Goal: Task Accomplishment & Management: Manage account settings

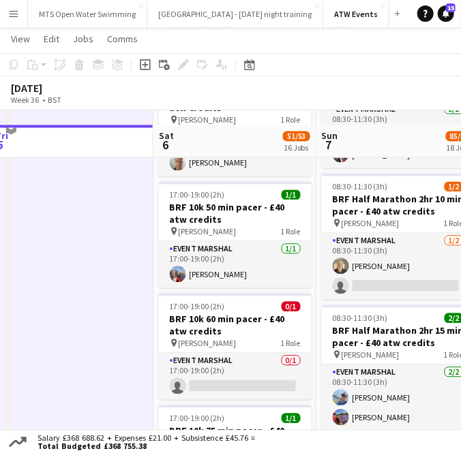
scroll to position [1883, 0]
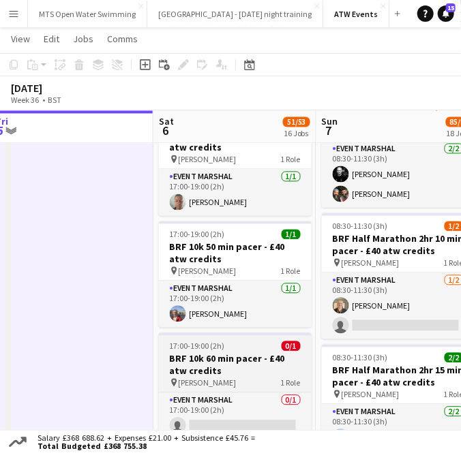
click at [205, 355] on h3 "BRF 10k 60 min pacer - £40 atw credits" at bounding box center [235, 365] width 153 height 25
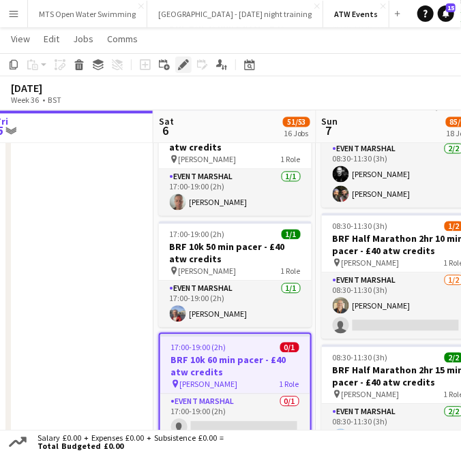
click at [180, 69] on icon at bounding box center [179, 68] width 3 height 3
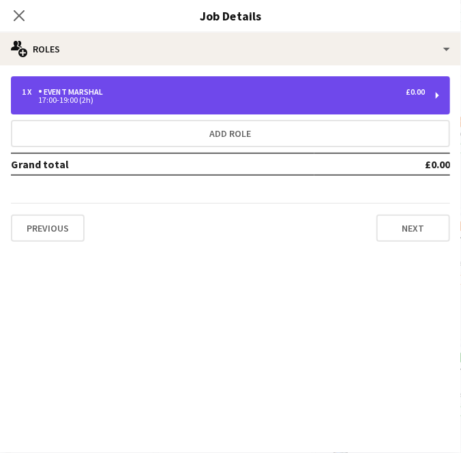
click at [112, 95] on div "1 x Event Marshal £0.00" at bounding box center [223, 92] width 403 height 10
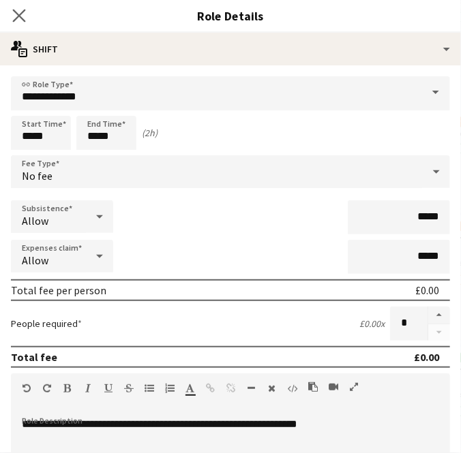
click at [12, 14] on app-icon "Close pop-in" at bounding box center [20, 16] width 20 height 20
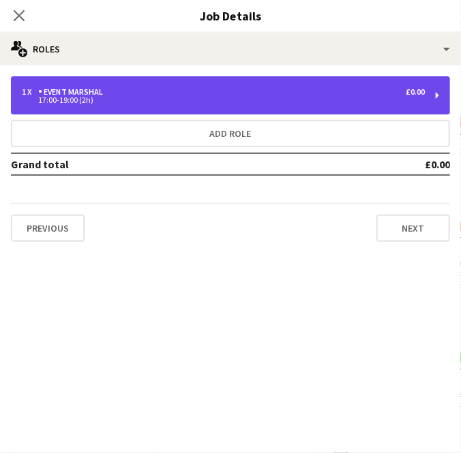
click at [100, 94] on div "Event Marshal" at bounding box center [73, 92] width 70 height 10
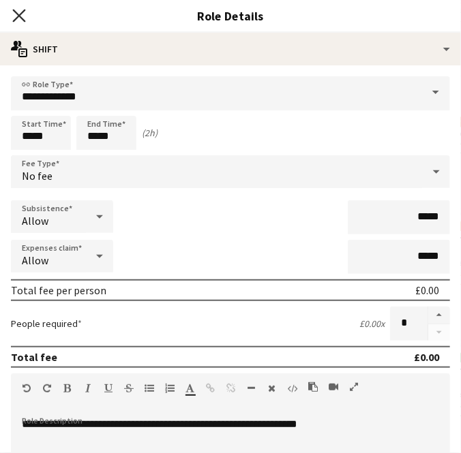
click at [19, 10] on icon "Close pop-in" at bounding box center [18, 15] width 13 height 13
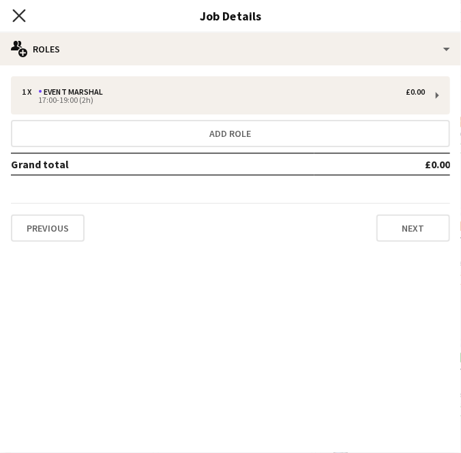
click at [16, 13] on icon at bounding box center [18, 15] width 13 height 13
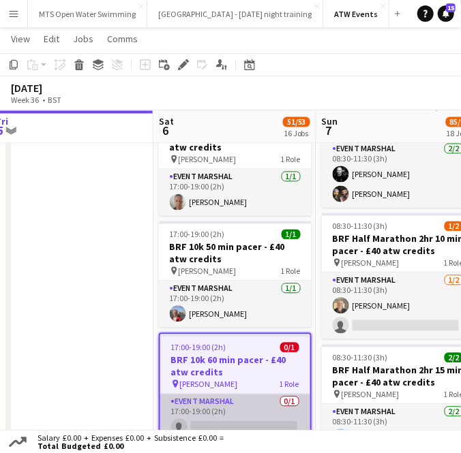
click at [224, 419] on app-card-role "Event Marshal 0/1 17:00-19:00 (2h) single-neutral-actions" at bounding box center [235, 418] width 150 height 46
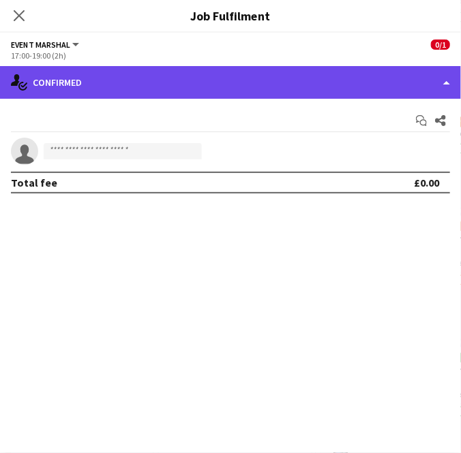
click at [155, 93] on div "single-neutral-actions-check-2 Confirmed" at bounding box center [230, 82] width 461 height 33
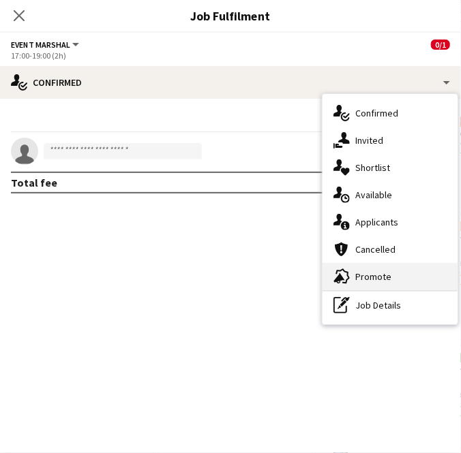
click at [365, 265] on div "advertising-megaphone Promote" at bounding box center [389, 276] width 135 height 27
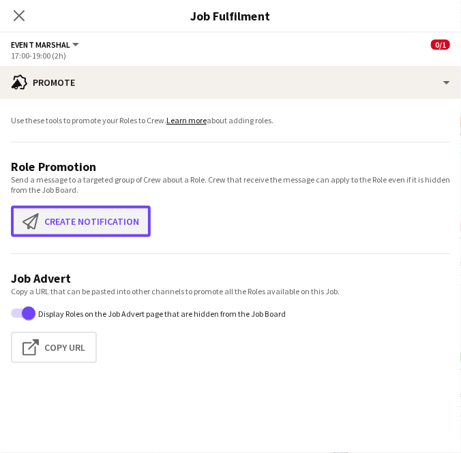
click at [60, 214] on button "Create notification Create notification" at bounding box center [81, 221] width 140 height 31
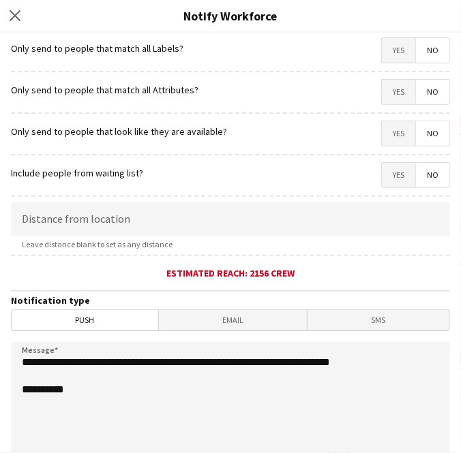
scroll to position [125, 0]
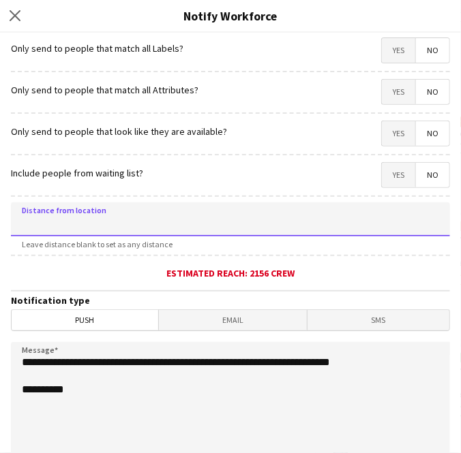
click at [135, 217] on input at bounding box center [230, 219] width 439 height 34
type input "*****"
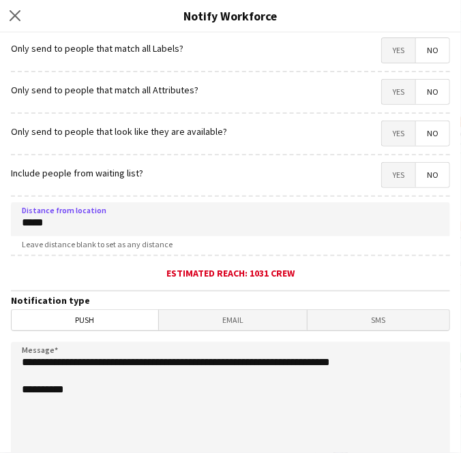
click at [406, 365] on textarea "**********" at bounding box center [230, 425] width 439 height 167
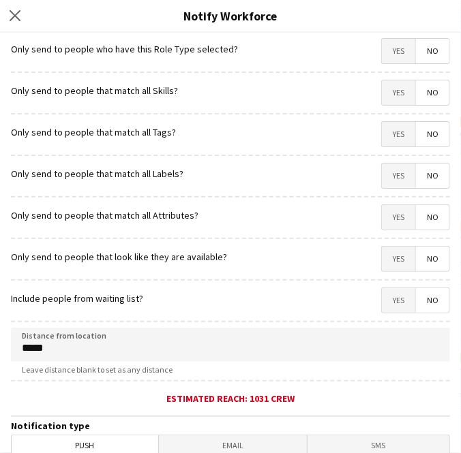
scroll to position [296, 0]
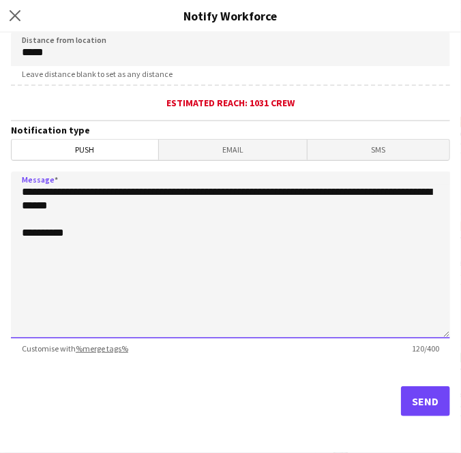
click at [33, 190] on textarea "**********" at bounding box center [230, 255] width 439 height 167
type textarea "**********"
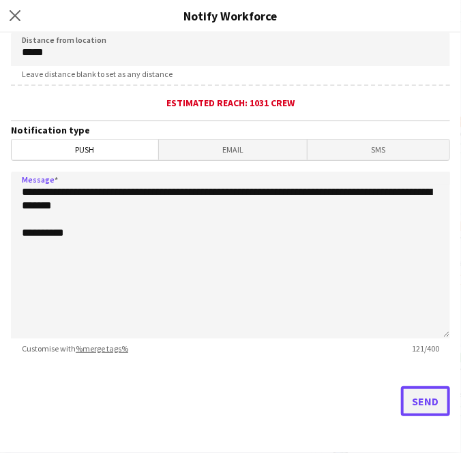
click at [406, 395] on button "Send" at bounding box center [425, 402] width 49 height 30
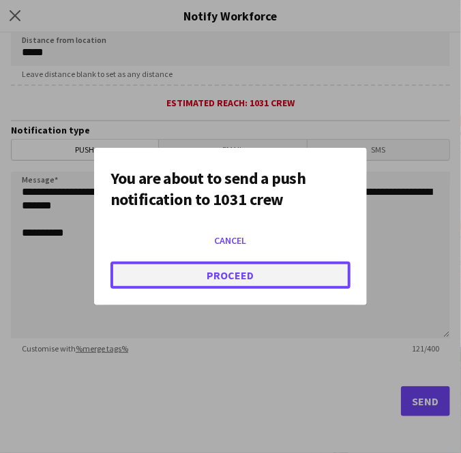
click at [232, 276] on button "Proceed" at bounding box center [230, 275] width 240 height 27
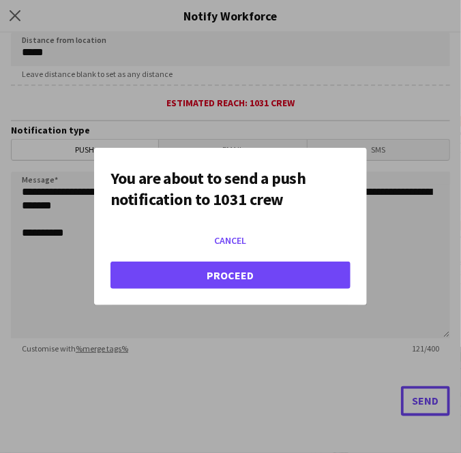
scroll to position [1883, 0]
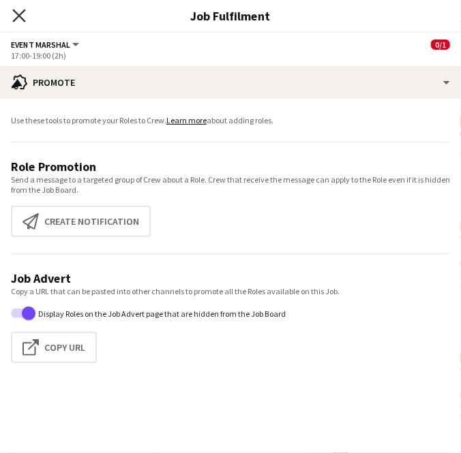
click at [22, 14] on icon at bounding box center [18, 15] width 13 height 13
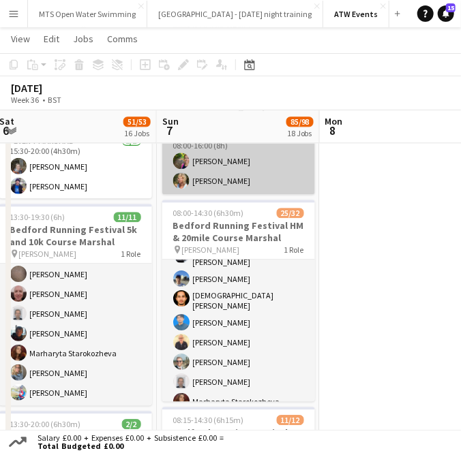
scroll to position [0, 0]
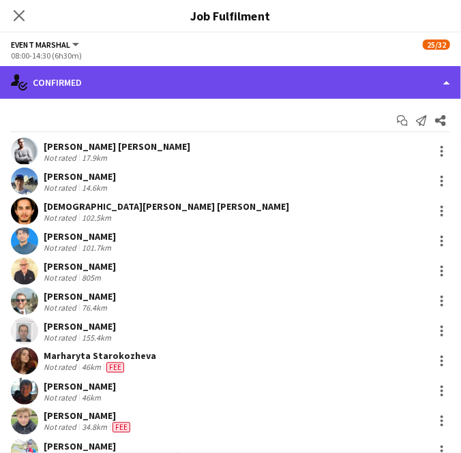
click at [333, 69] on div "single-neutral-actions-check-2 Confirmed" at bounding box center [230, 82] width 461 height 33
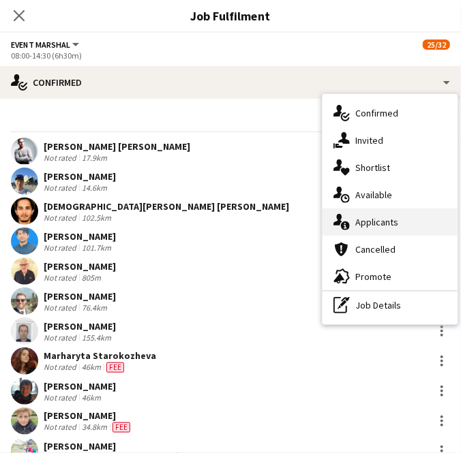
click at [366, 223] on span "Applicants" at bounding box center [376, 222] width 43 height 12
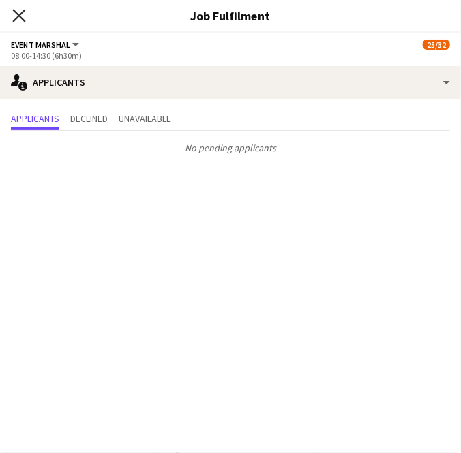
click at [16, 16] on icon "Close pop-in" at bounding box center [18, 15] width 13 height 13
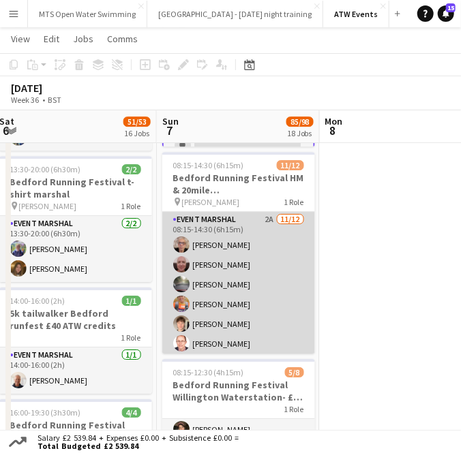
click at [256, 216] on app-card-role "Event Marshal 2A [DATE] 08:15-14:30 (6h15m) [PERSON_NAME] [PERSON_NAME] [PERSON…" at bounding box center [238, 344] width 153 height 264
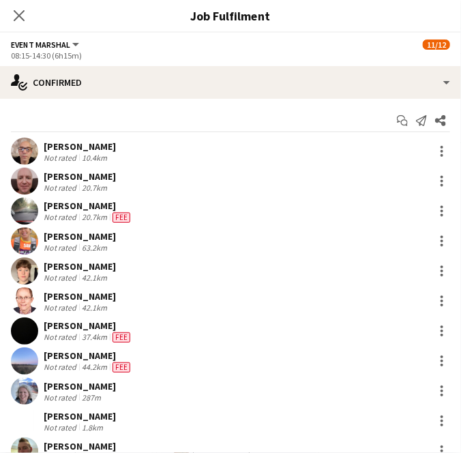
scroll to position [517, 0]
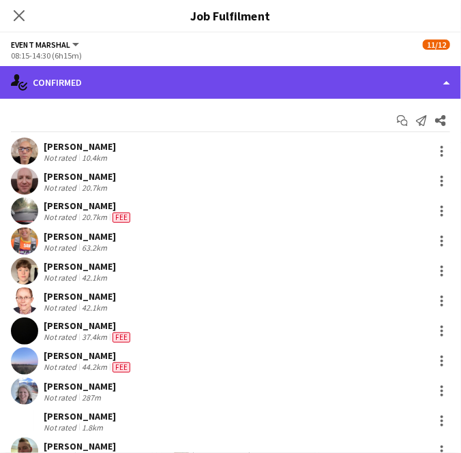
click at [234, 85] on div "single-neutral-actions-check-2 Confirmed" at bounding box center [230, 82] width 461 height 33
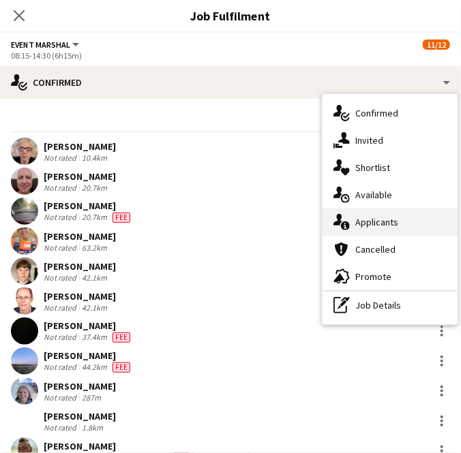
click at [361, 228] on div "single-neutral-actions-information Applicants" at bounding box center [389, 222] width 135 height 27
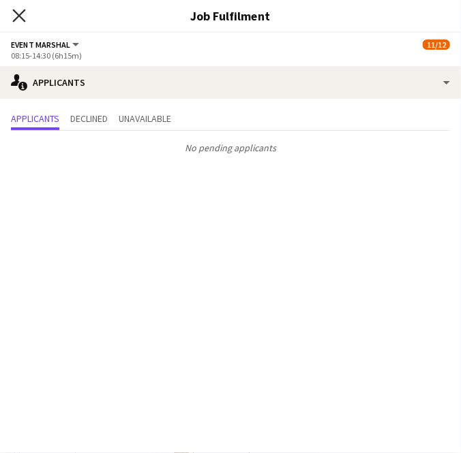
click at [19, 19] on icon "Close pop-in" at bounding box center [18, 15] width 13 height 13
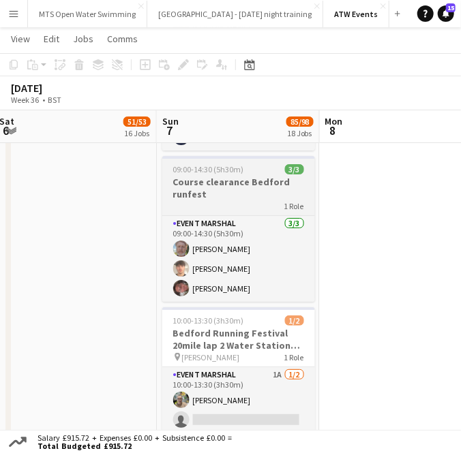
scroll to position [2446, 0]
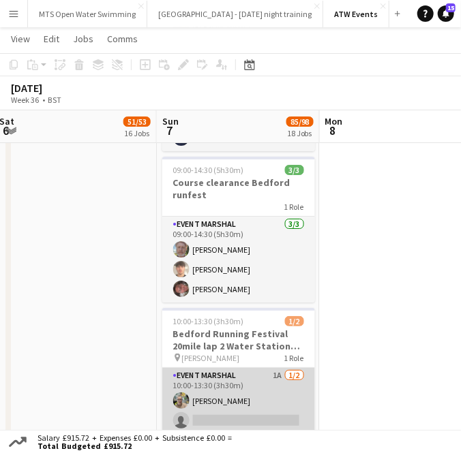
click at [280, 370] on app-card-role "Event Marshal 1A [DATE] 10:00-13:30 (3h30m) [PERSON_NAME] single-neutral-actions" at bounding box center [238, 401] width 153 height 66
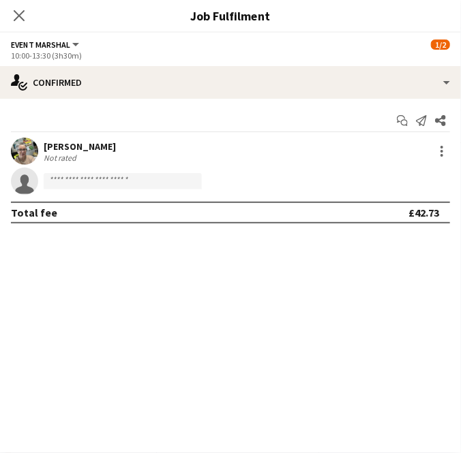
scroll to position [121, 0]
click at [18, 22] on app-icon "Close pop-in" at bounding box center [20, 16] width 20 height 20
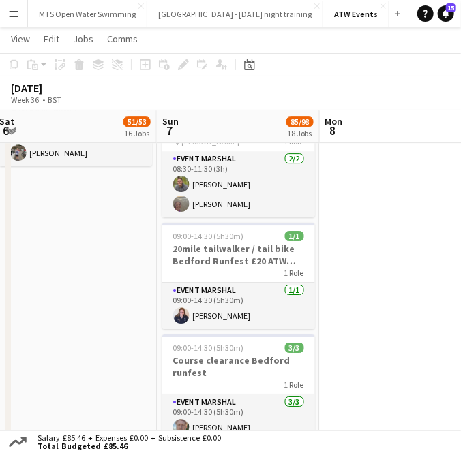
scroll to position [2267, 0]
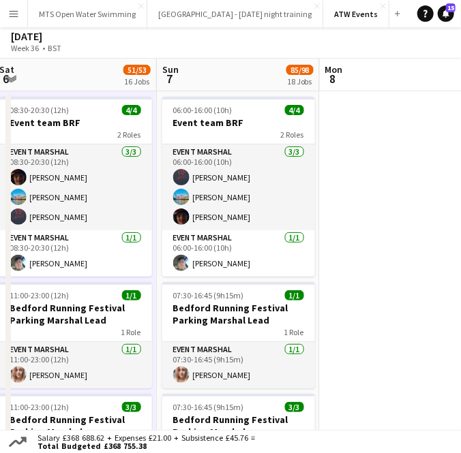
scroll to position [0, 0]
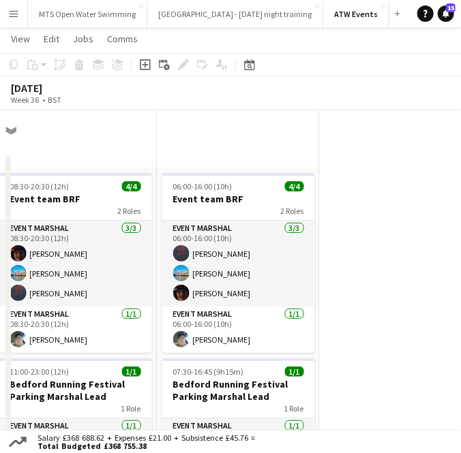
scroll to position [2714, 0]
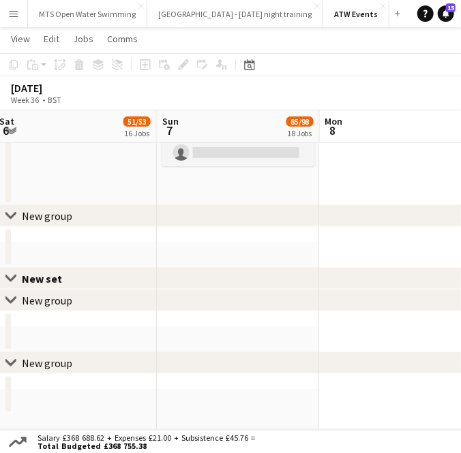
click at [233, 243] on app-date-cell at bounding box center [238, 262] width 163 height 41
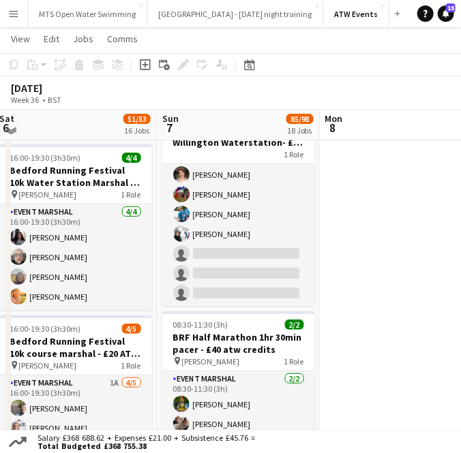
scroll to position [1258, 0]
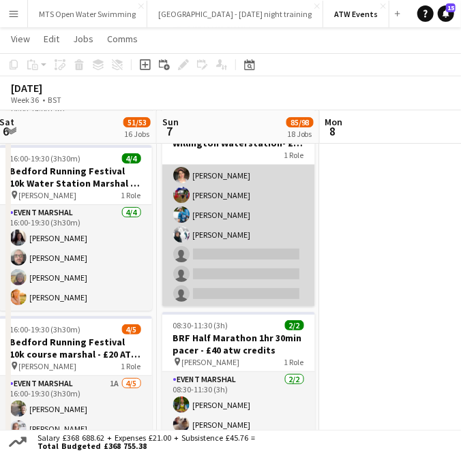
click at [222, 245] on app-card-role "Event Marshal 1A [DATE] 08:15-12:30 (4h15m) [PERSON_NAME] [PERSON_NAME] [PERSON…" at bounding box center [238, 215] width 153 height 185
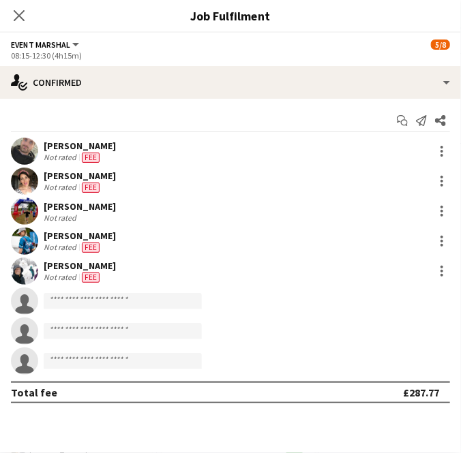
scroll to position [44, 0]
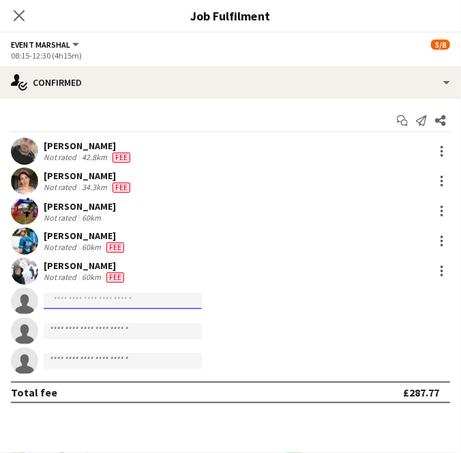
click at [113, 297] on input at bounding box center [123, 301] width 158 height 16
type input "*"
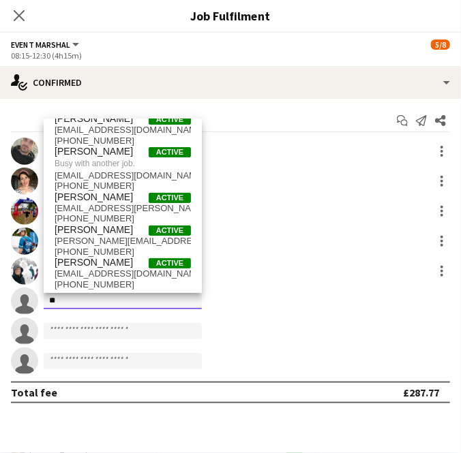
scroll to position [0, 0]
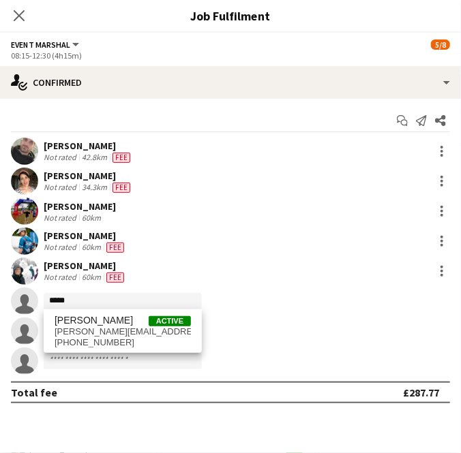
click at [238, 281] on div "[PERSON_NAME] Not rated 60km Fee" at bounding box center [230, 271] width 461 height 27
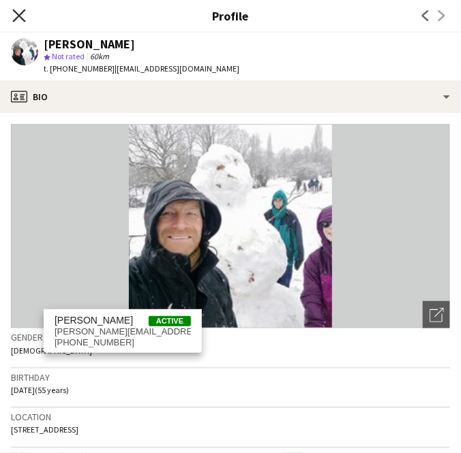
click at [23, 18] on icon "Close pop-in" at bounding box center [18, 15] width 13 height 13
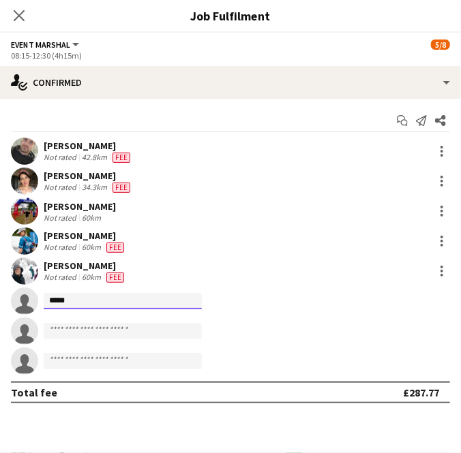
click at [70, 302] on input "*****" at bounding box center [123, 301] width 158 height 16
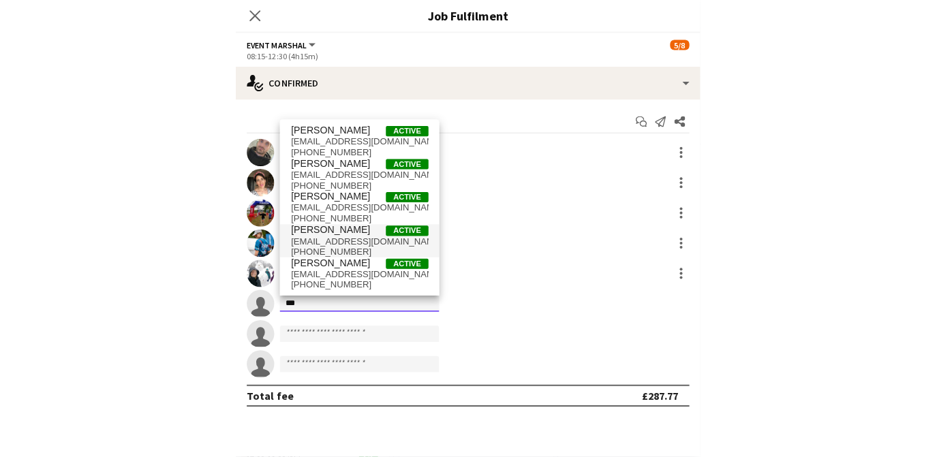
scroll to position [1438, 0]
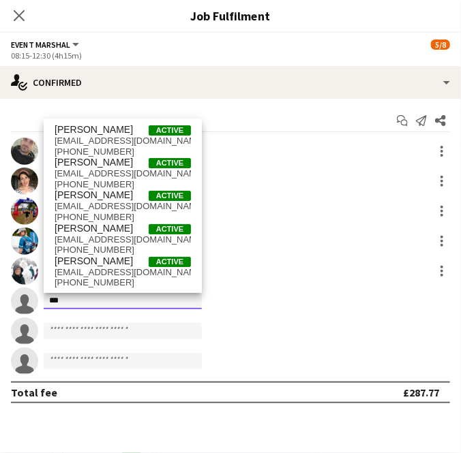
type input "***"
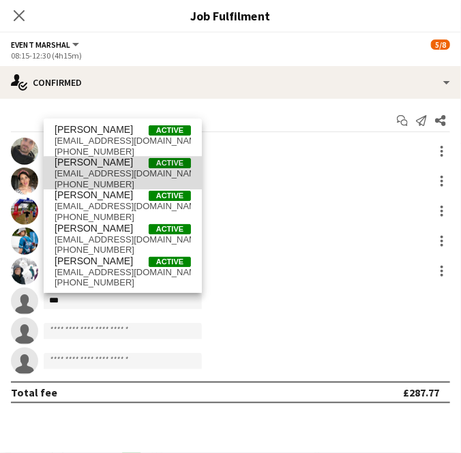
click at [123, 186] on span "[PHONE_NUMBER]" at bounding box center [123, 184] width 136 height 11
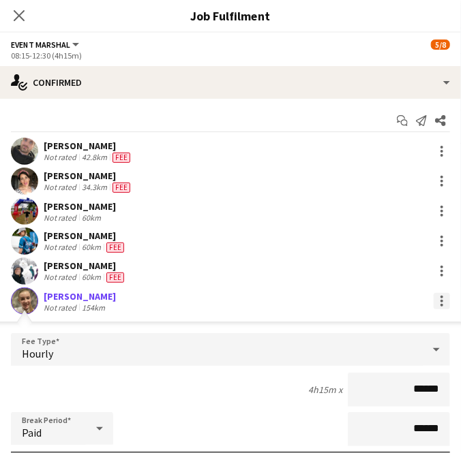
click at [434, 303] on div at bounding box center [442, 301] width 16 height 16
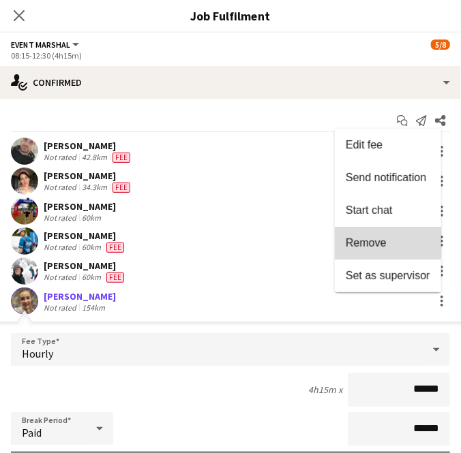
click at [365, 238] on span "Remove" at bounding box center [366, 243] width 41 height 12
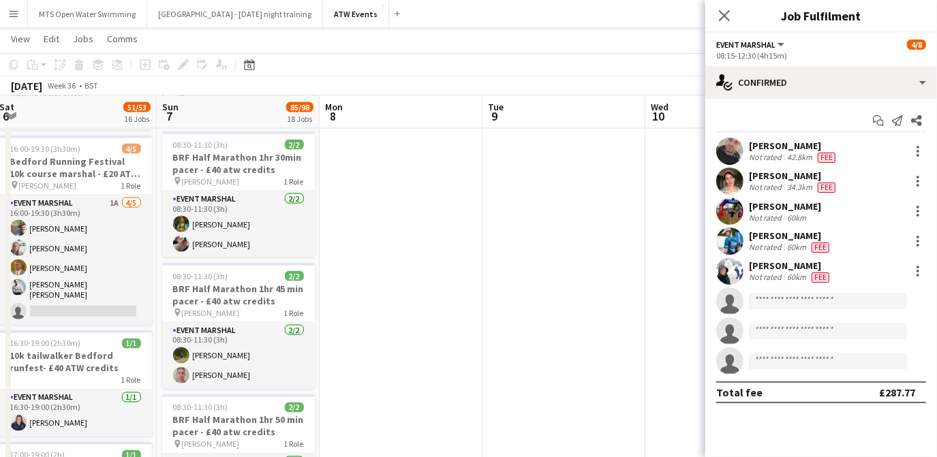
click at [12, 23] on button "Menu" at bounding box center [13, 13] width 27 height 27
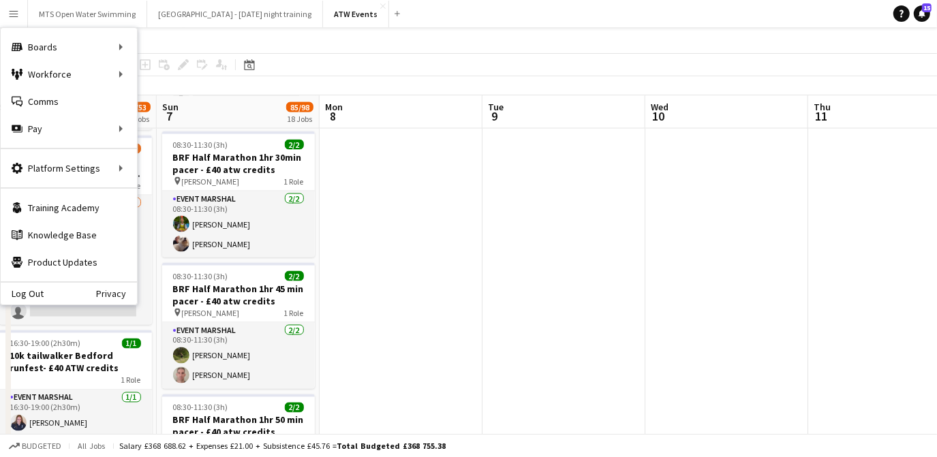
click at [151, 101] on app-board-header-date "Sat 6 51/53 16 Jobs" at bounding box center [75, 112] width 163 height 33
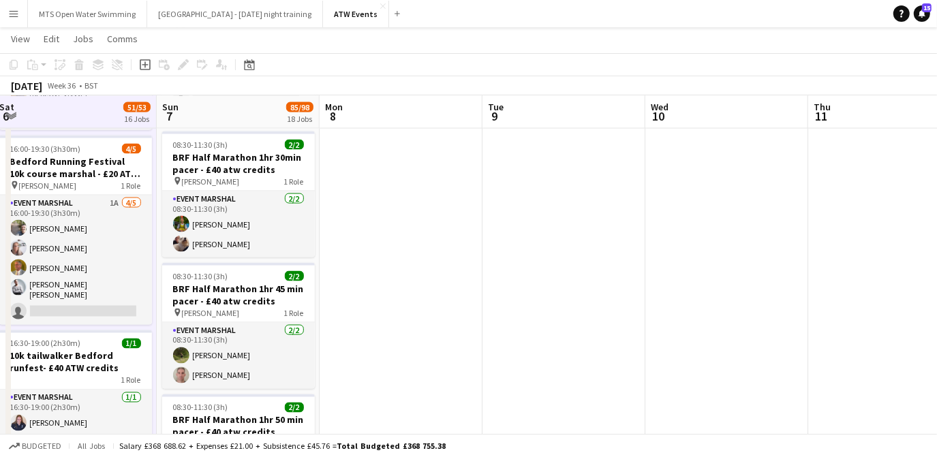
click at [8, 17] on app-icon "Menu" at bounding box center [13, 13] width 11 height 11
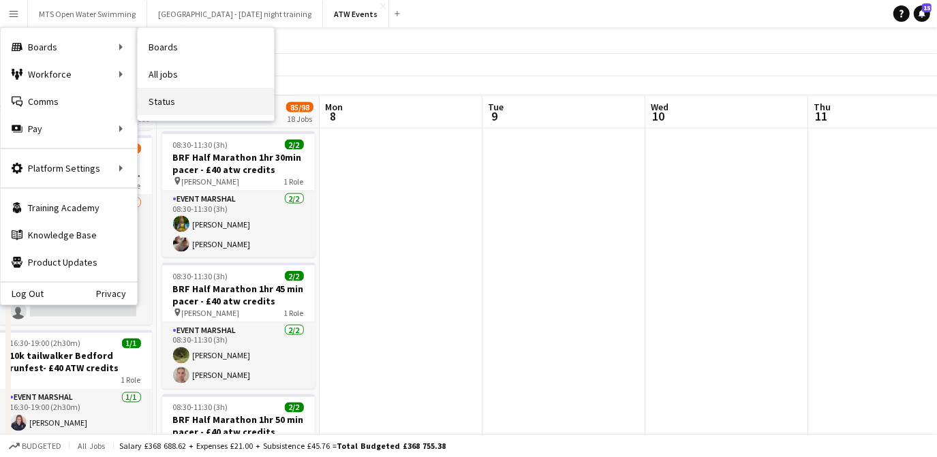
click at [162, 106] on link "Status" at bounding box center [206, 101] width 136 height 27
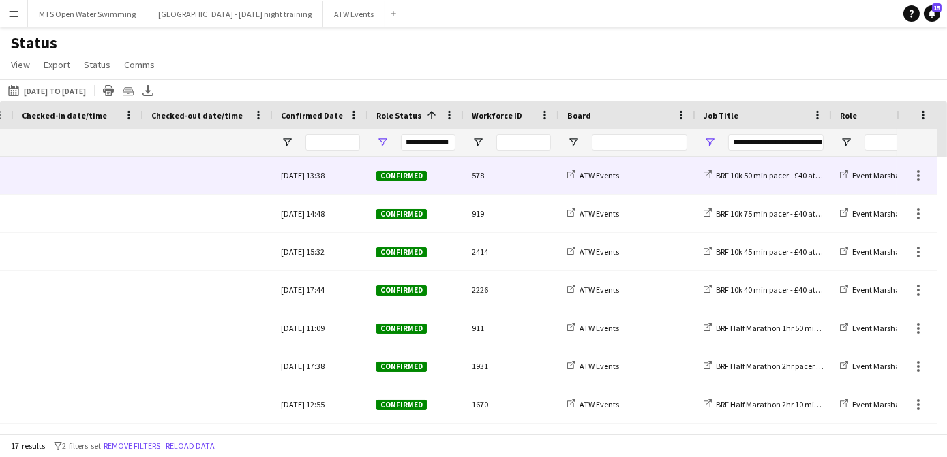
scroll to position [0, 547]
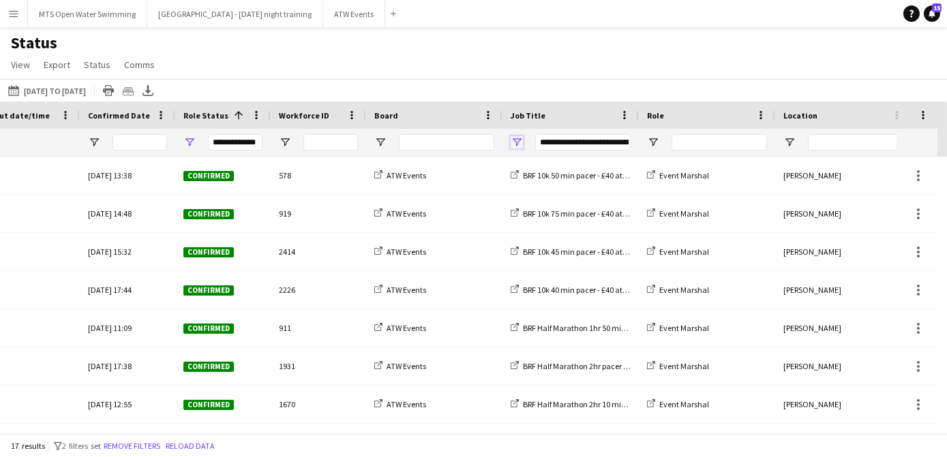
click at [516, 140] on span "Open Filter Menu" at bounding box center [517, 142] width 12 height 12
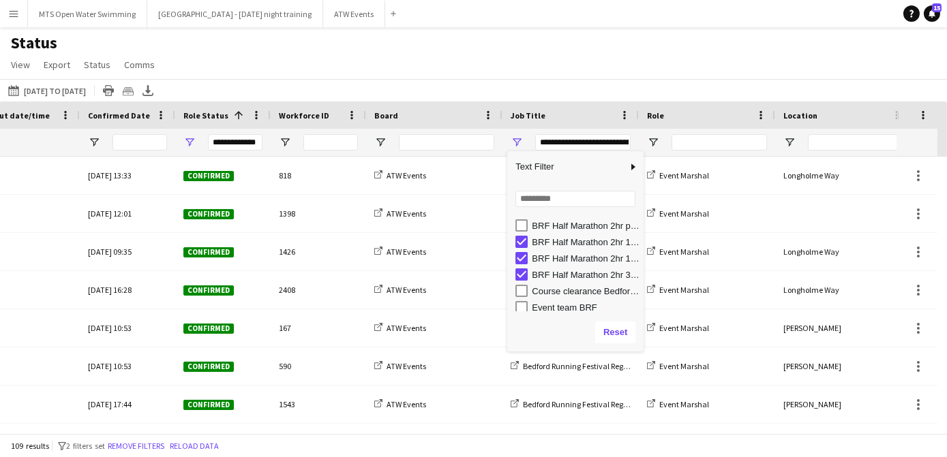
click at [513, 235] on div "BRF Half Marathon 2hr 10 min pacer - £40 atw credits" at bounding box center [575, 242] width 136 height 16
type input "**********"
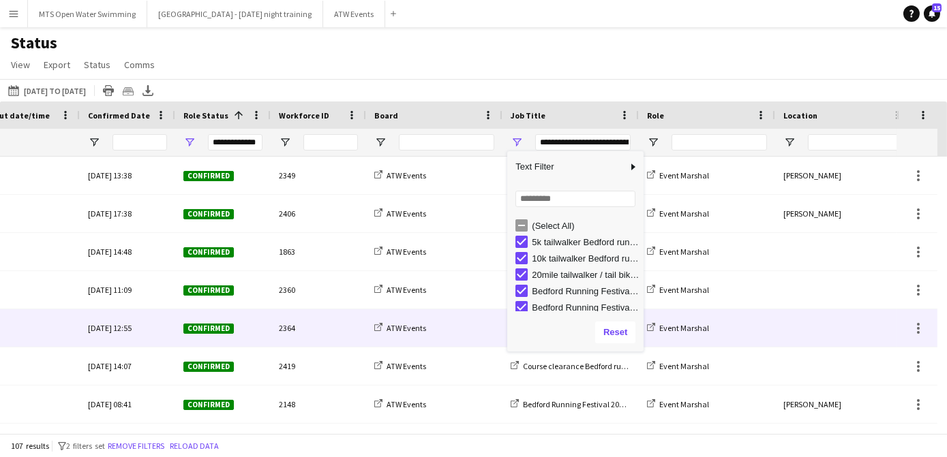
scroll to position [3353, 0]
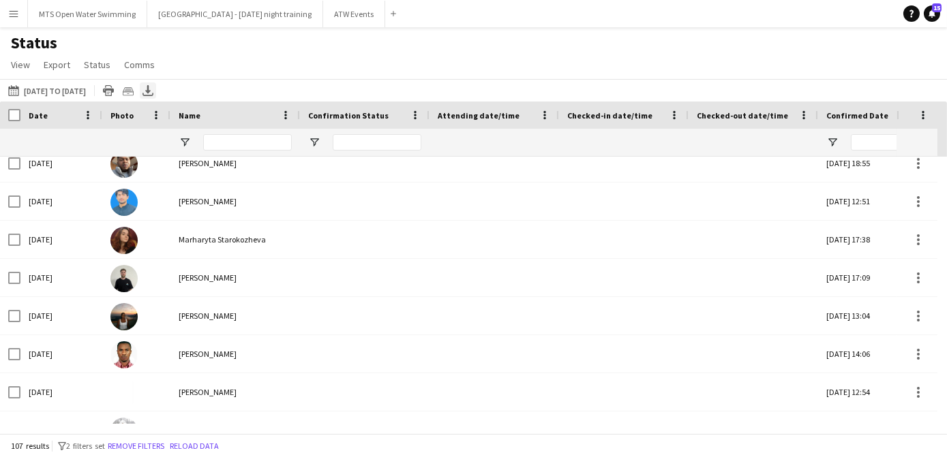
click at [151, 92] on icon at bounding box center [147, 89] width 5 height 8
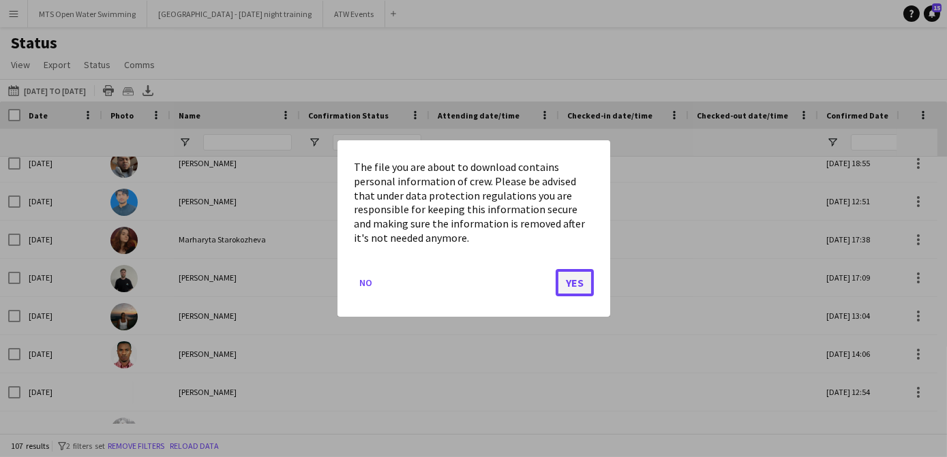
click at [589, 283] on button "Yes" at bounding box center [575, 282] width 38 height 27
